Goal: Task Accomplishment & Management: Use online tool/utility

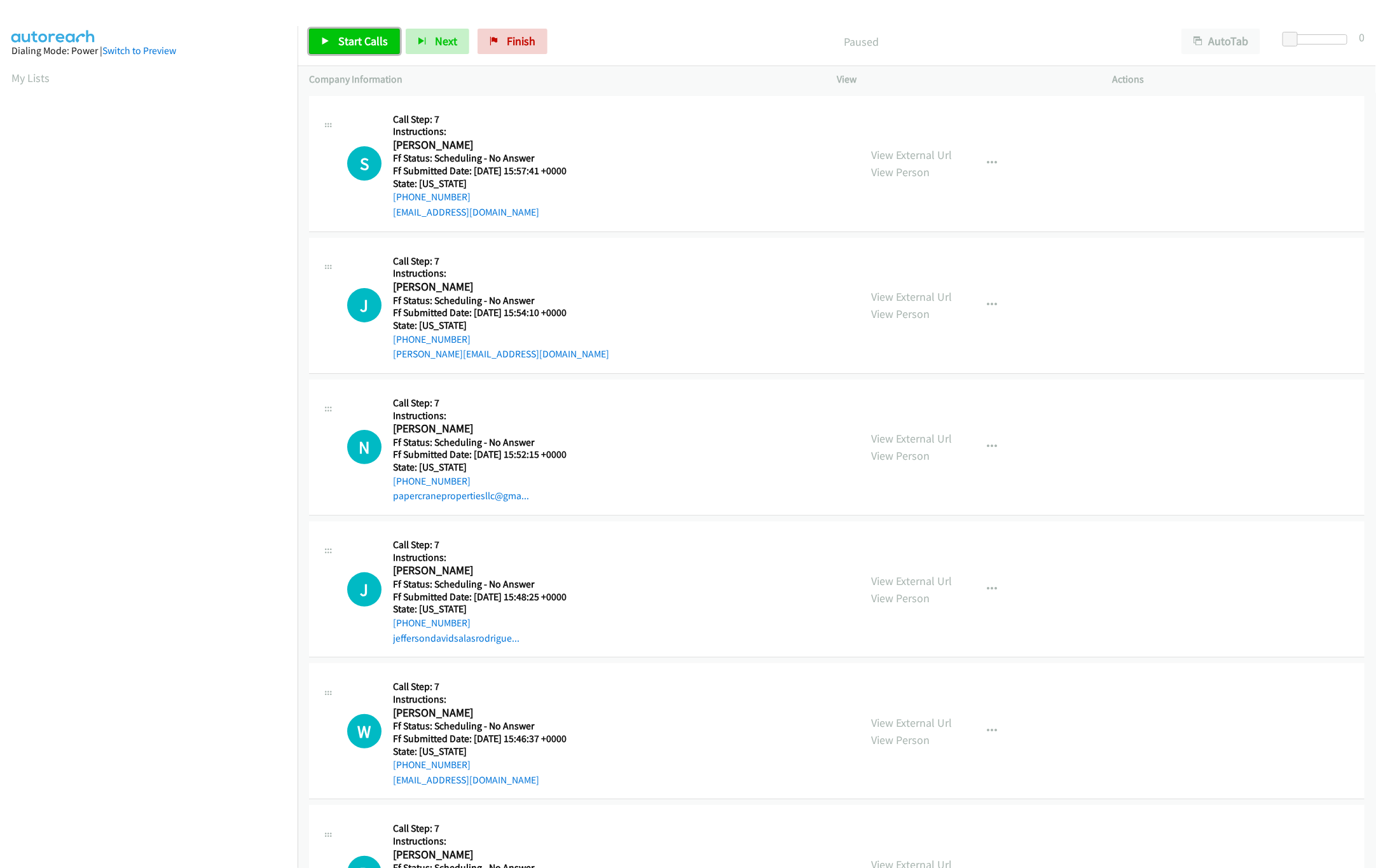
click at [357, 44] on span "Start Calls" at bounding box center [363, 40] width 49 height 15
click at [329, 44] on icon at bounding box center [325, 42] width 9 height 9
click at [347, 48] on link "Start Calls" at bounding box center [354, 41] width 91 height 26
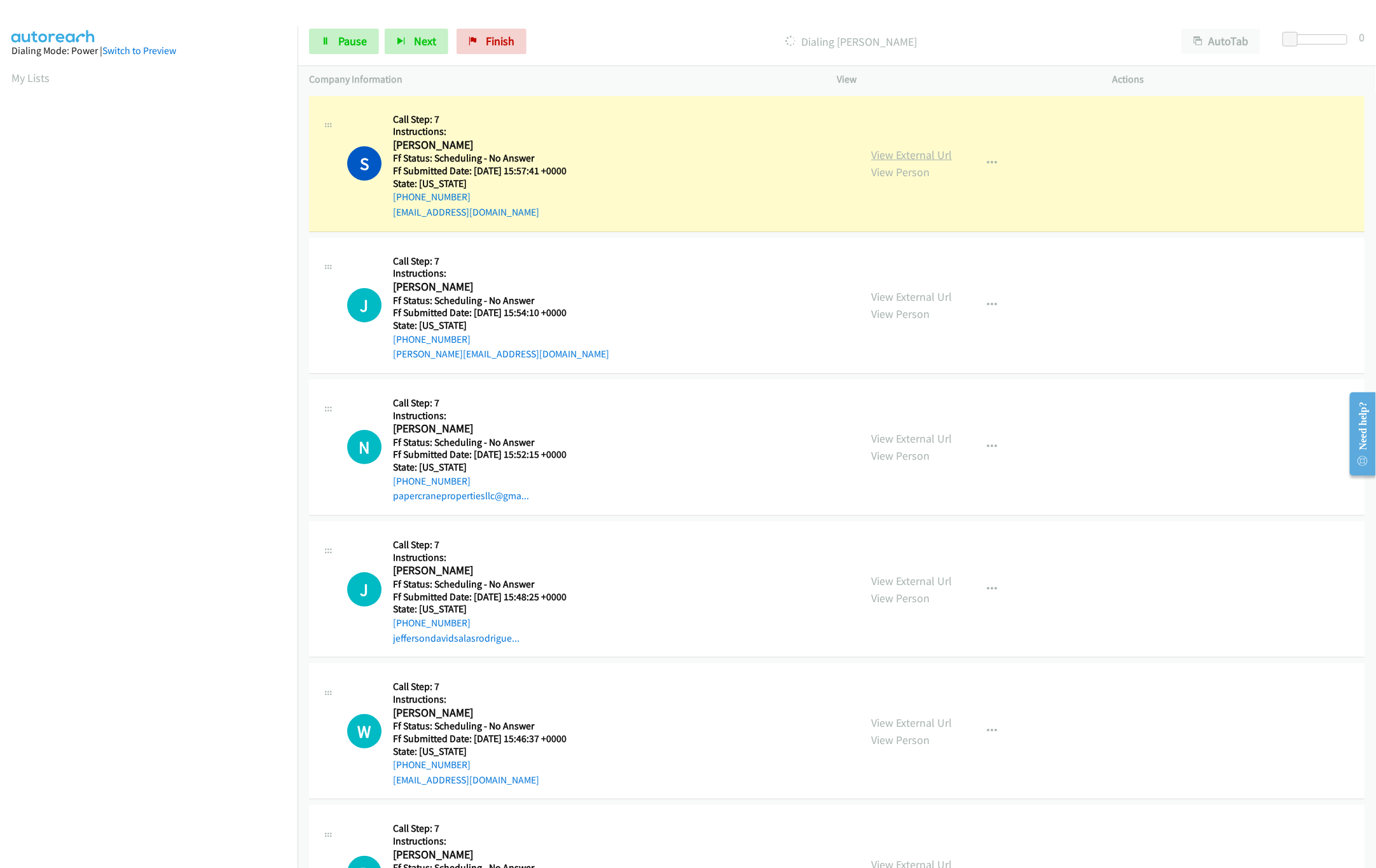
click at [929, 150] on link "View External Url" at bounding box center [912, 155] width 81 height 15
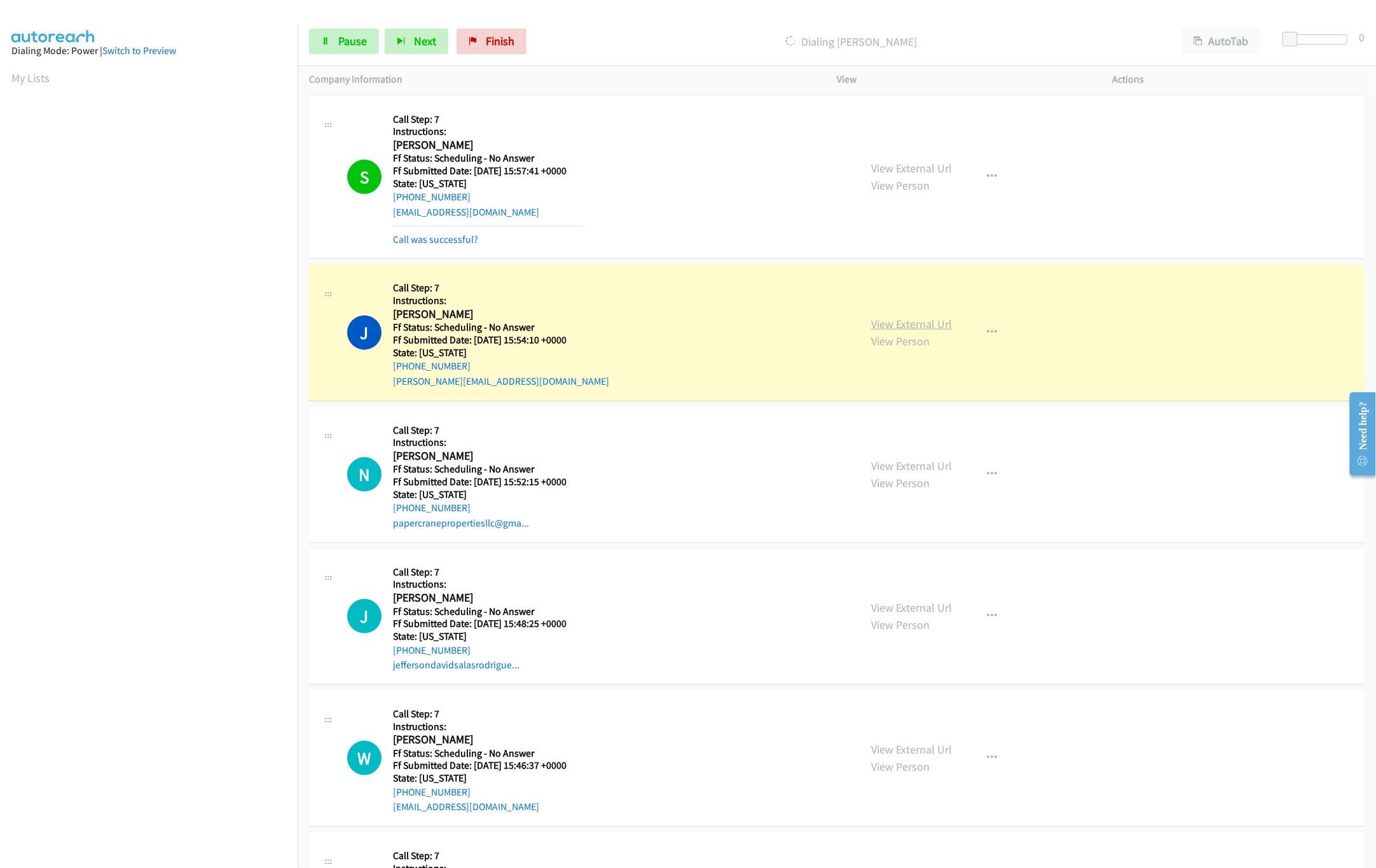
click at [915, 322] on link "View External Url" at bounding box center [912, 324] width 81 height 15
click at [326, 42] on icon at bounding box center [325, 42] width 9 height 9
drag, startPoint x: 514, startPoint y: 54, endPoint x: 778, endPoint y: 72, distance: 264.6
click at [514, 54] on link "Finish" at bounding box center [512, 41] width 70 height 26
